Goal: Navigation & Orientation: Find specific page/section

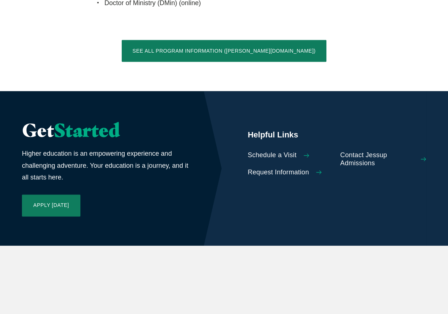
scroll to position [1802, 0]
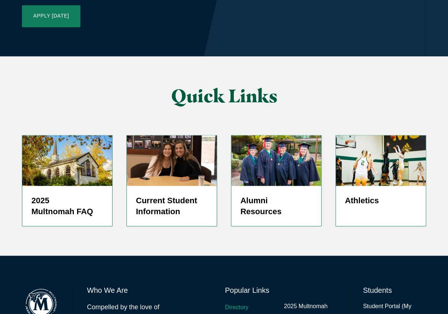
click at [232, 302] on link "Directory" at bounding box center [236, 307] width 23 height 11
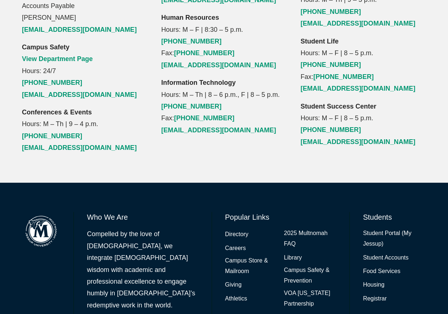
scroll to position [893, 0]
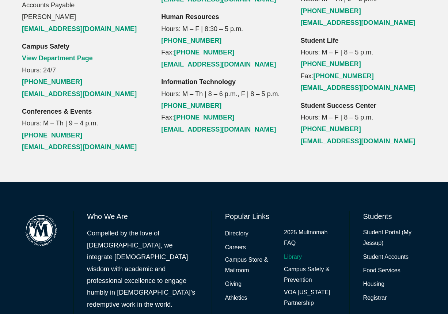
click at [288, 252] on link "Library" at bounding box center [293, 257] width 18 height 11
